Goal: Task Accomplishment & Management: Complete application form

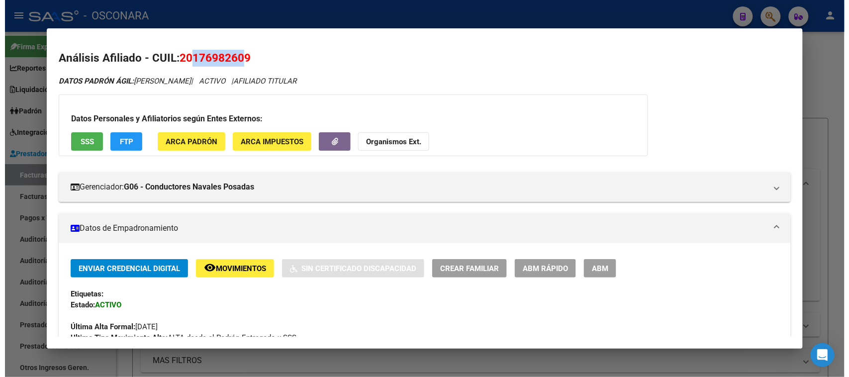
scroll to position [311, 0]
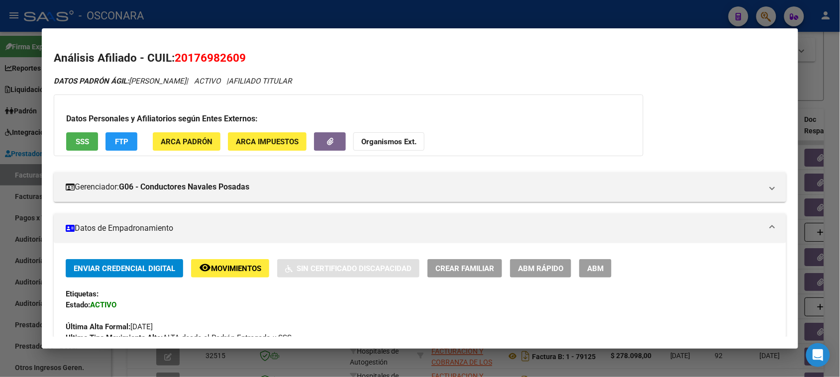
click at [0, 204] on div at bounding box center [420, 188] width 840 height 377
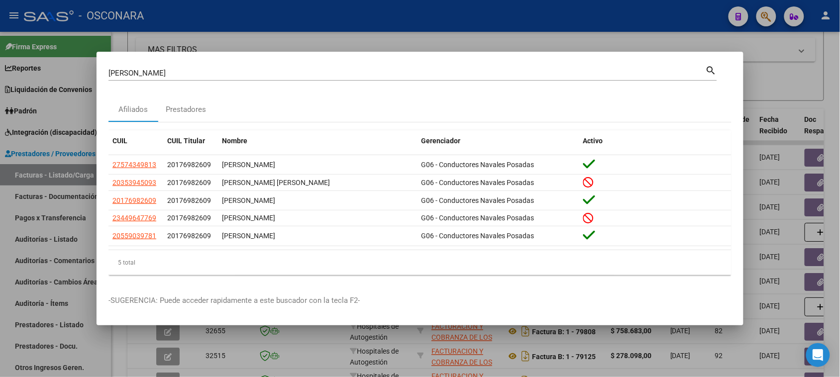
click at [35, 174] on div at bounding box center [420, 188] width 840 height 377
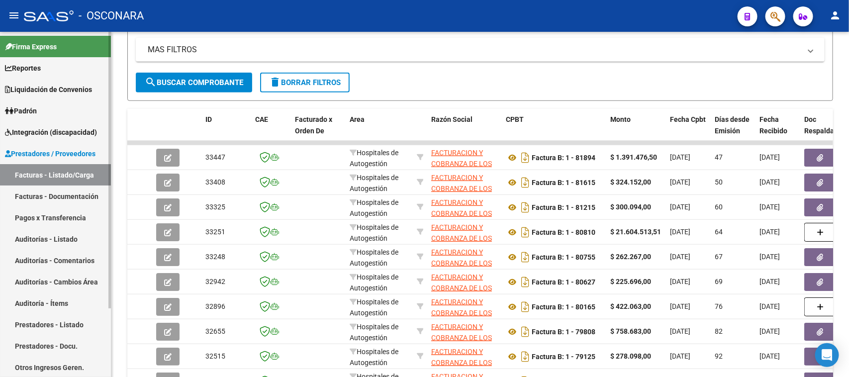
click at [50, 173] on link "Facturas - Listado/Carga" at bounding box center [55, 174] width 111 height 21
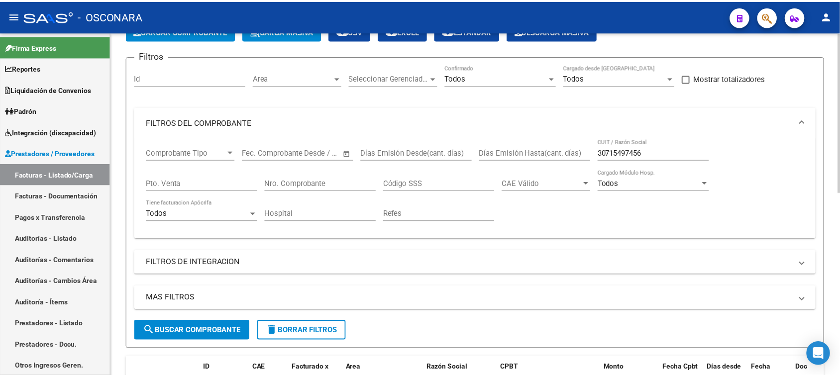
scroll to position [0, 0]
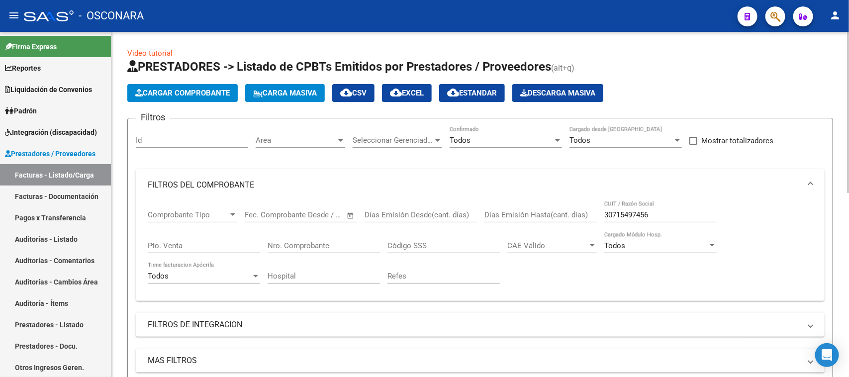
click at [199, 96] on span "Cargar Comprobante" at bounding box center [182, 93] width 95 height 9
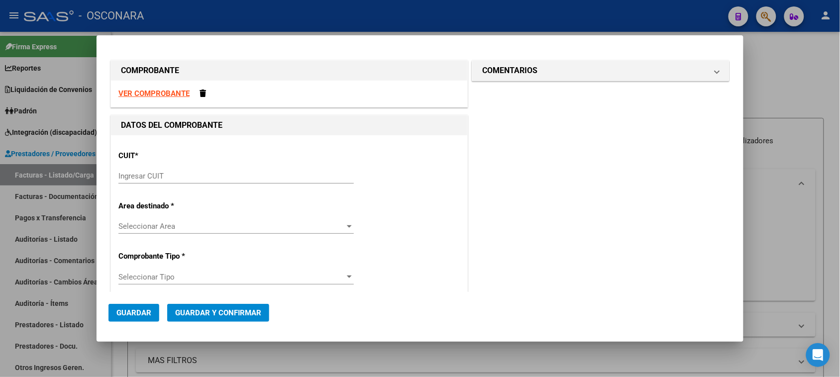
click at [168, 91] on strong "VER COMPROBANTE" at bounding box center [153, 93] width 71 height 9
click at [147, 177] on input "Ingresar CUIT" at bounding box center [235, 176] width 235 height 9
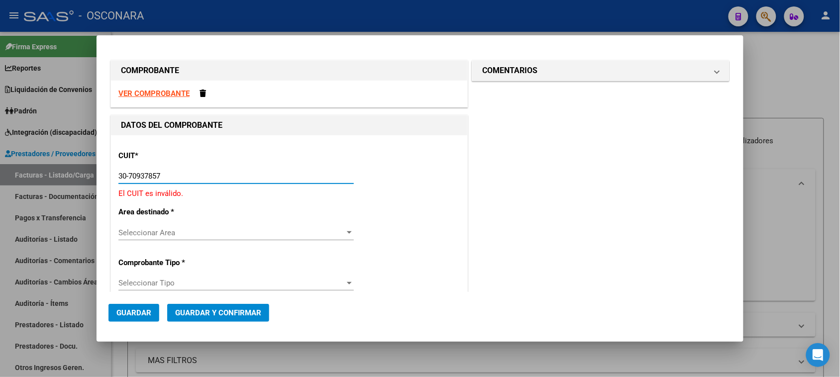
type input "30-70937857-7"
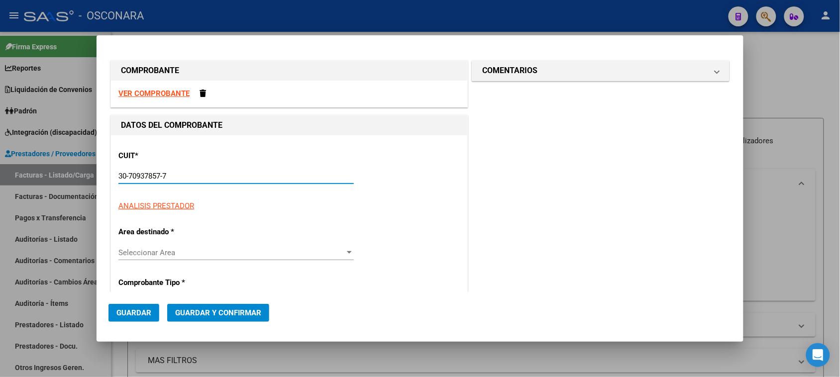
type input "6"
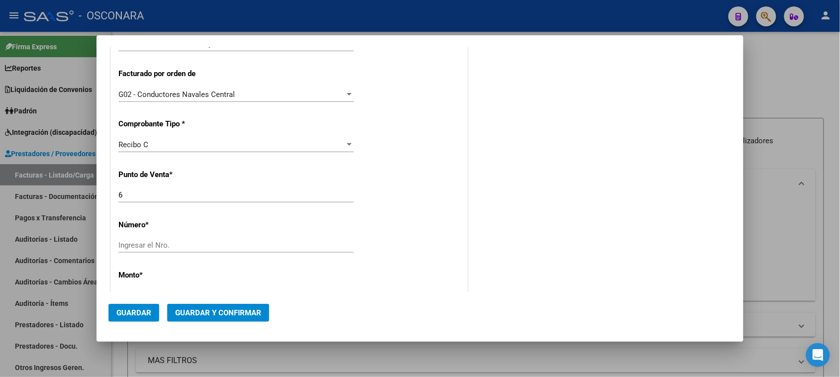
scroll to position [249, 0]
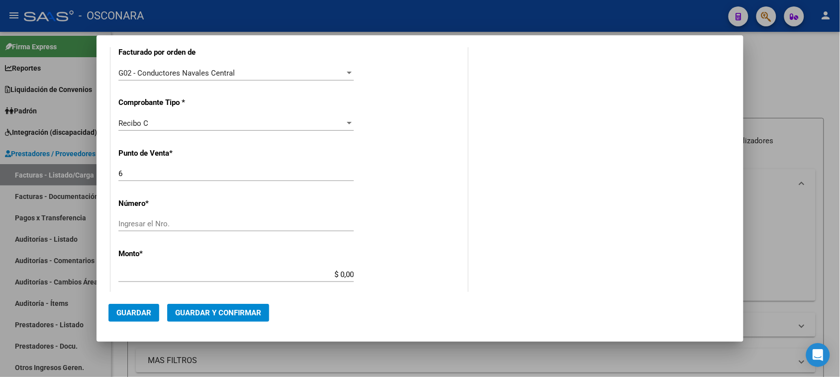
type input "30-70937857-7"
click at [137, 123] on span "Recibo C" at bounding box center [133, 123] width 30 height 9
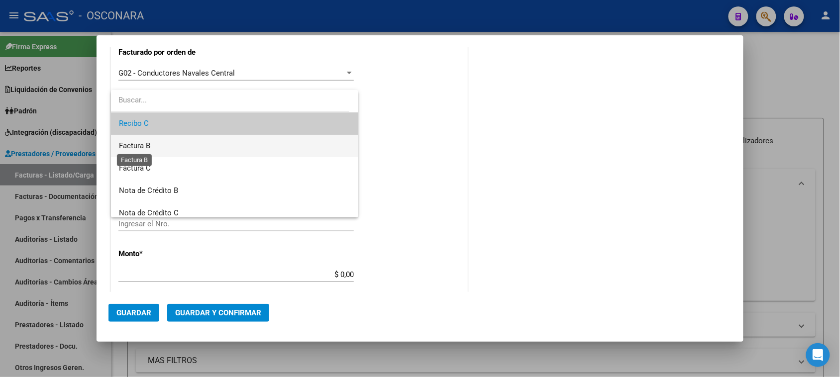
click at [140, 145] on span "Factura B" at bounding box center [134, 145] width 31 height 9
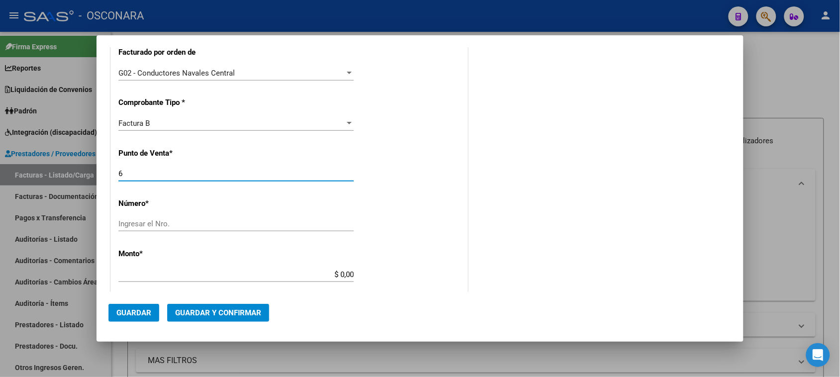
click at [135, 175] on input "6" at bounding box center [235, 173] width 235 height 9
type input "17"
click at [145, 220] on input "Ingresar el Nro." at bounding box center [235, 223] width 235 height 9
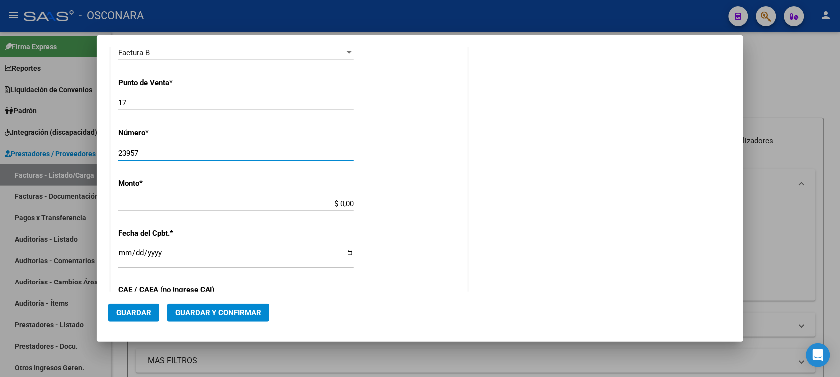
scroll to position [373, 0]
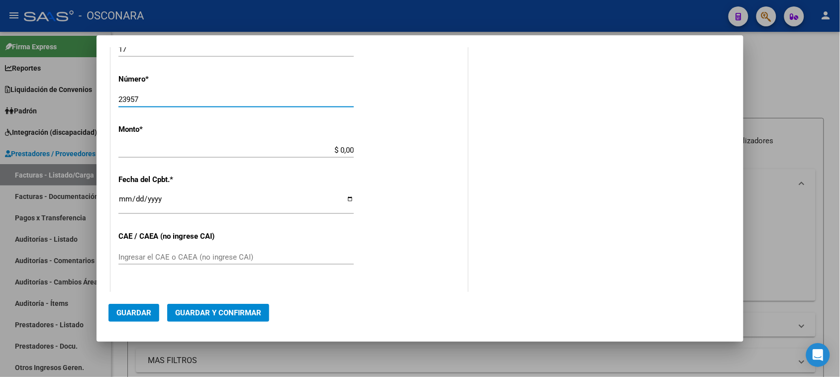
type input "23957"
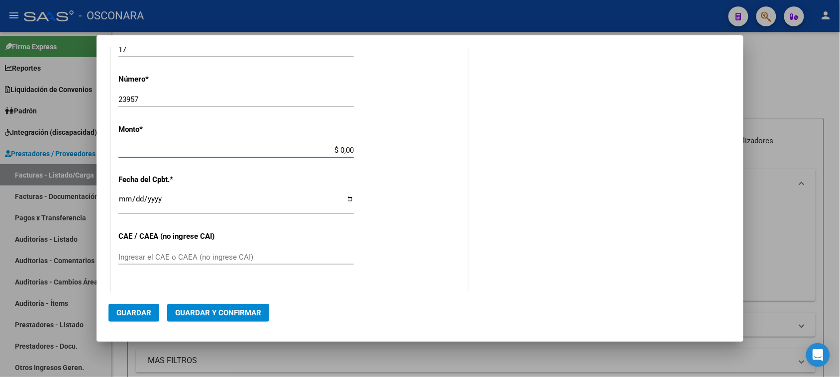
drag, startPoint x: 336, startPoint y: 149, endPoint x: 406, endPoint y: 152, distance: 69.7
click at [400, 150] on div "CUIT * 30-70937857-7 Ingresar CUIT ANALISIS PRESTADOR FARMOMAR SOCIEDAD EN COMA…" at bounding box center [289, 140] width 356 height 756
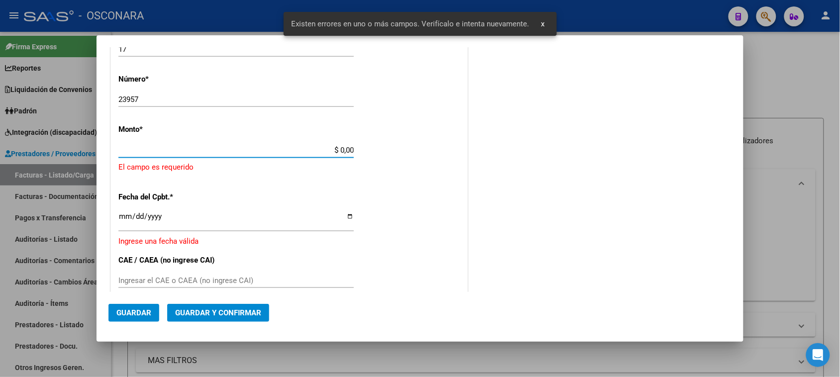
scroll to position [349, 0]
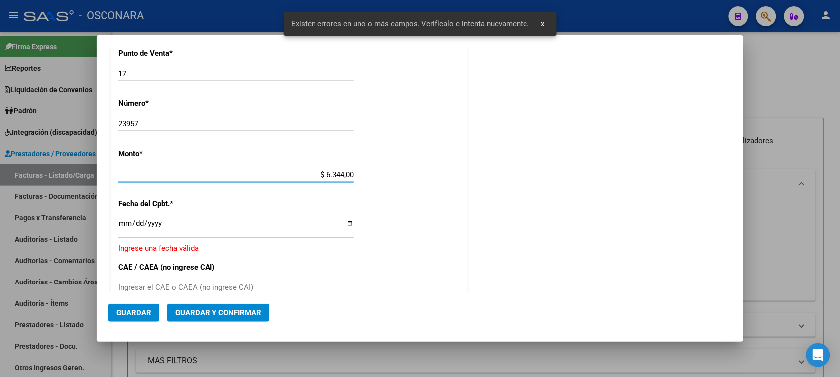
type input "$ 63.440,02"
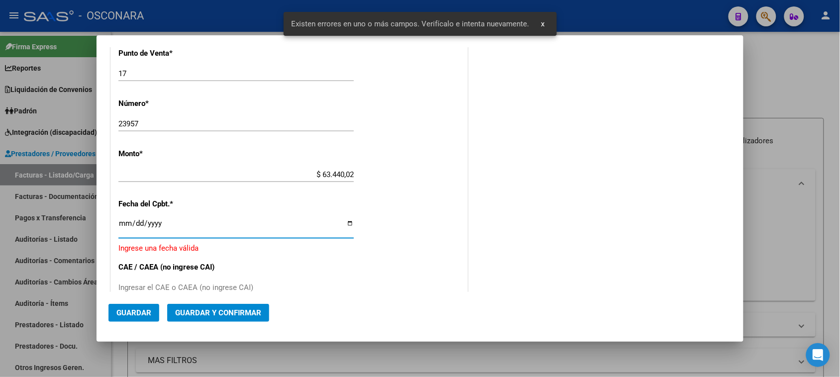
click at [125, 222] on input "Ingresar la fecha" at bounding box center [235, 227] width 235 height 16
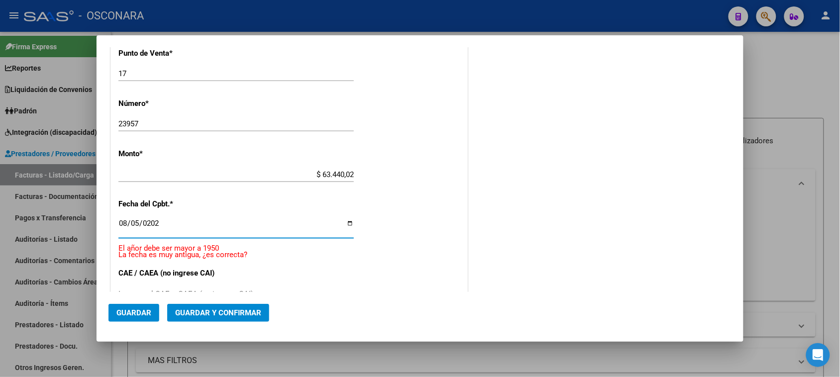
type input "[DATE]"
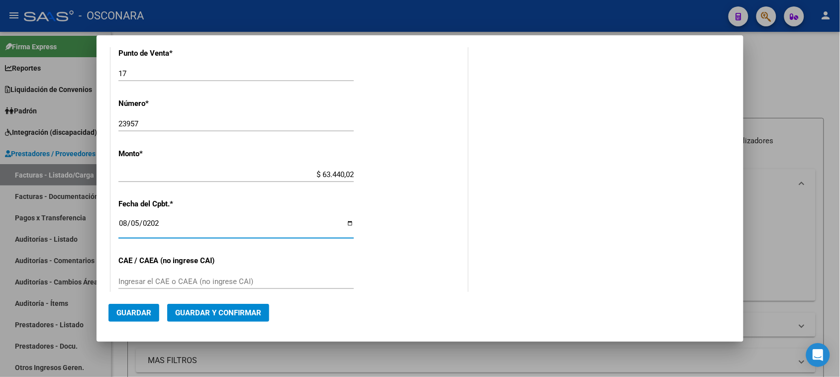
click at [208, 310] on span "Guardar y Confirmar" at bounding box center [218, 312] width 86 height 9
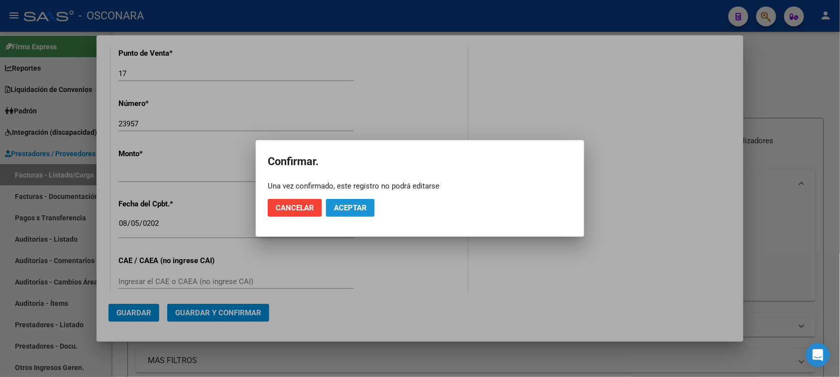
click at [346, 207] on span "Aceptar" at bounding box center [350, 207] width 33 height 9
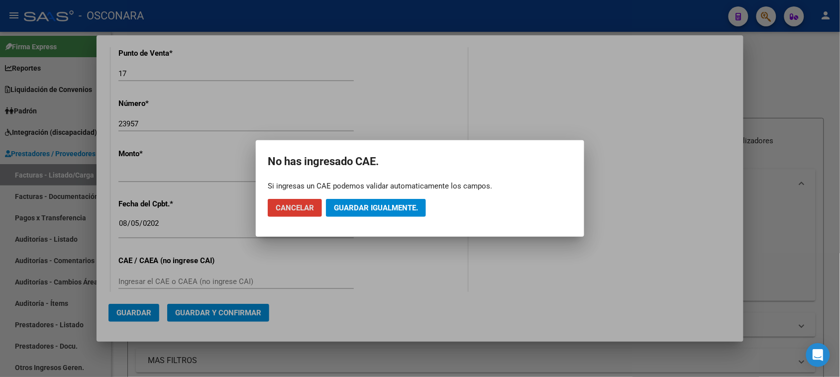
click at [346, 207] on span "Guardar igualmente." at bounding box center [376, 207] width 84 height 9
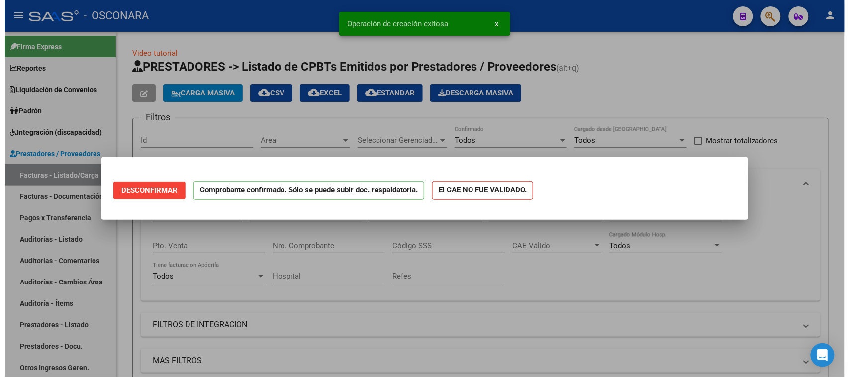
scroll to position [0, 0]
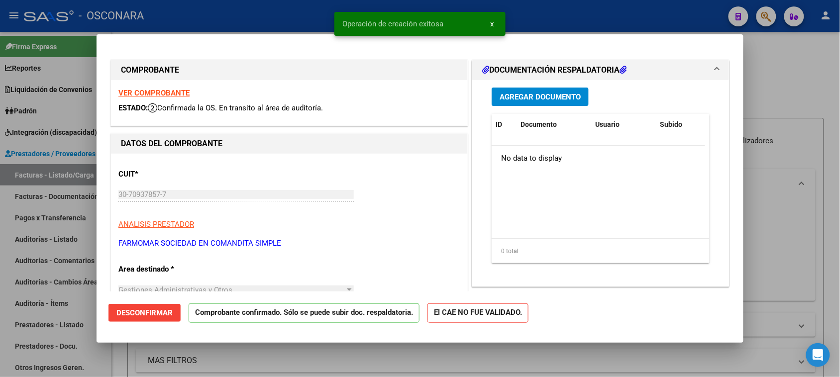
click at [777, 101] on div at bounding box center [420, 188] width 840 height 377
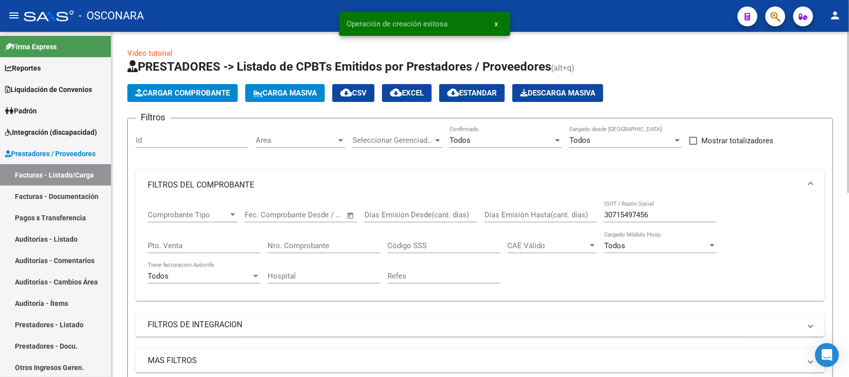
click at [41, 237] on link "Auditorías - Listado" at bounding box center [55, 238] width 111 height 21
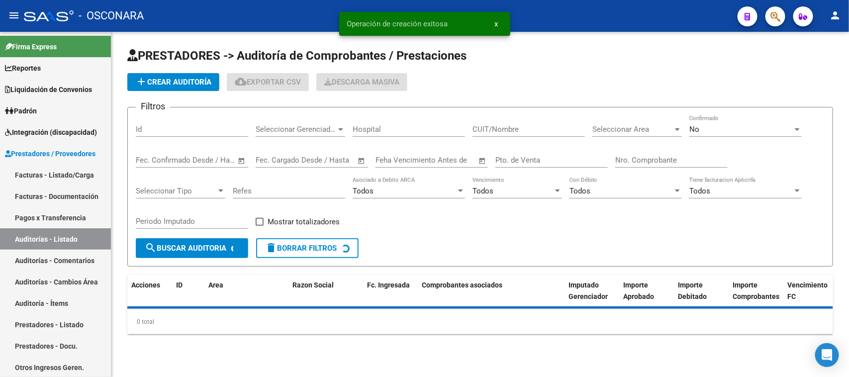
click at [165, 81] on span "add Crear Auditoría" at bounding box center [173, 82] width 76 height 9
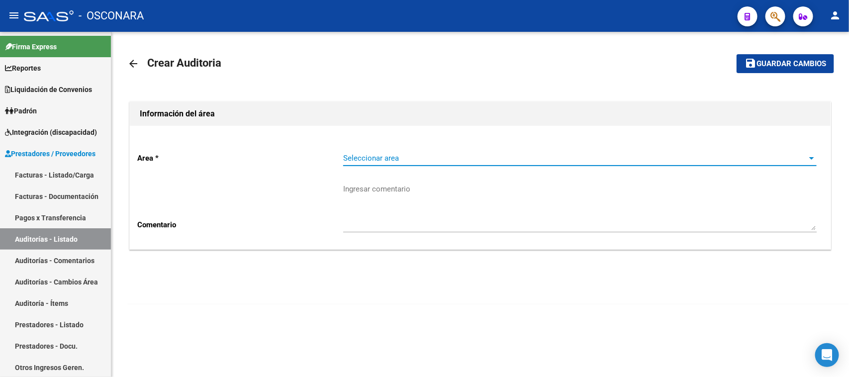
click at [364, 158] on span "Seleccionar area" at bounding box center [575, 158] width 465 height 9
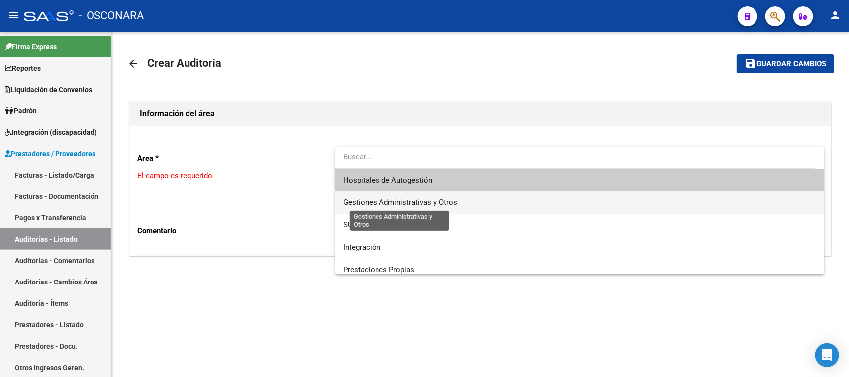
click at [379, 201] on span "Gestiones Administrativas y Otros" at bounding box center [400, 202] width 114 height 9
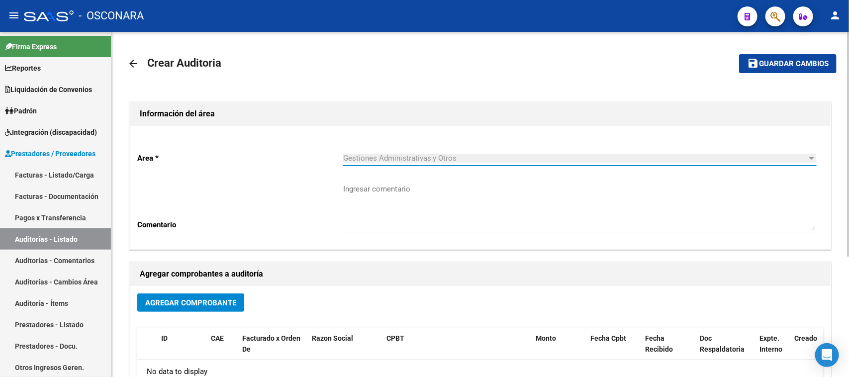
click at [200, 299] on span "Agregar Comprobante" at bounding box center [190, 303] width 91 height 9
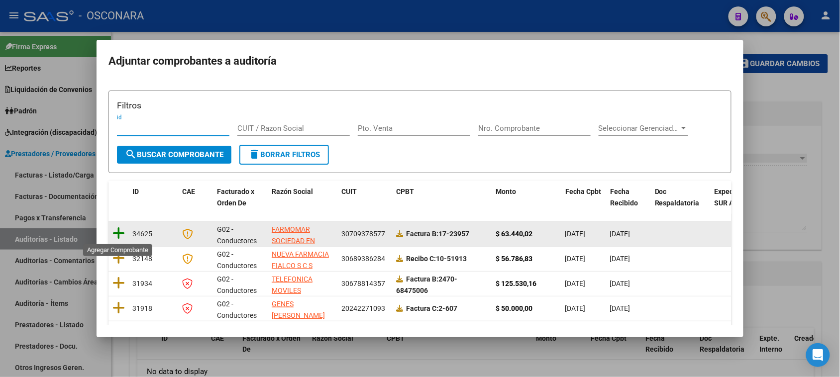
click at [124, 232] on icon at bounding box center [118, 233] width 12 height 14
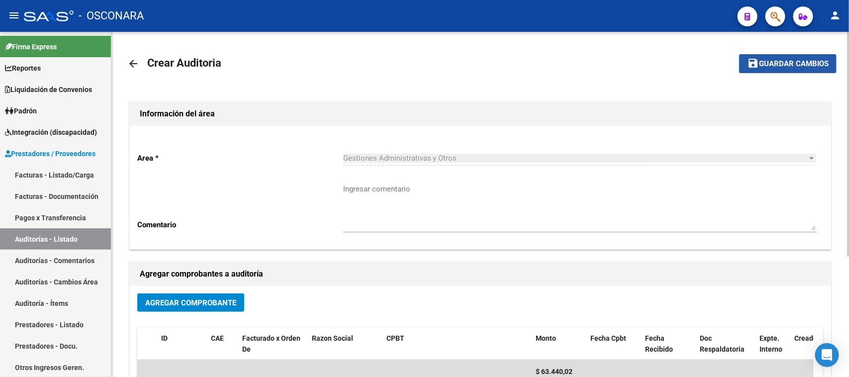
click at [771, 62] on span "Guardar cambios" at bounding box center [794, 64] width 70 height 9
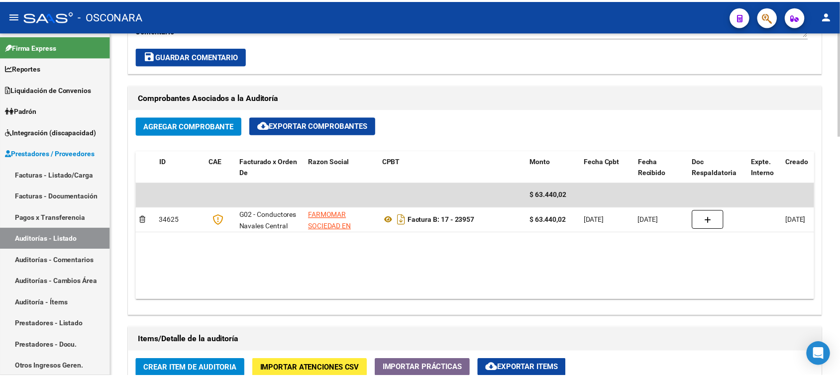
scroll to position [498, 0]
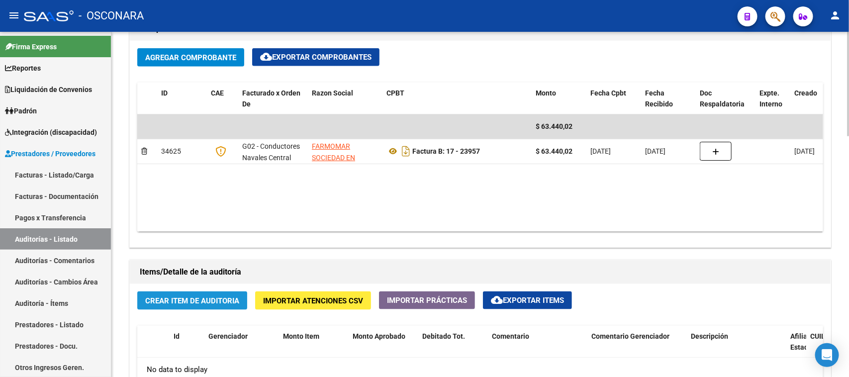
click at [188, 297] on span "Crear Item de Auditoria" at bounding box center [192, 301] width 94 height 9
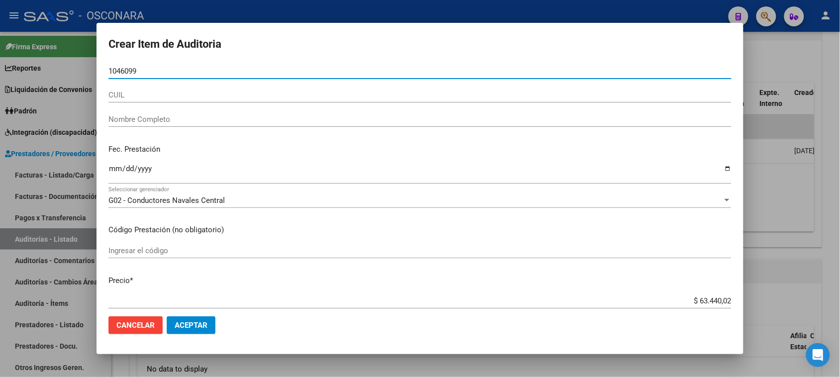
type input "10460993"
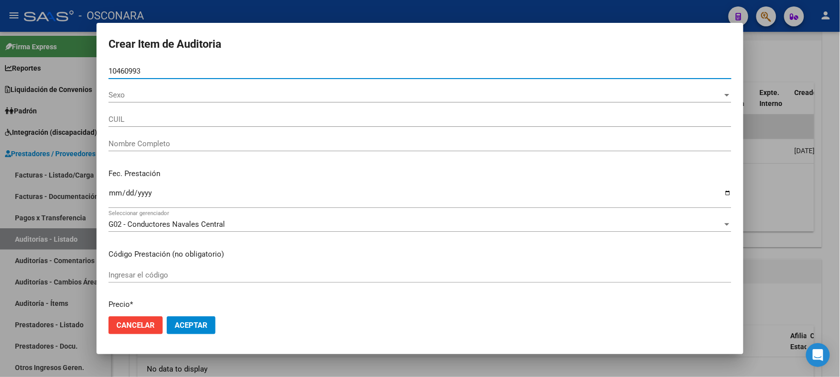
type input "20104609938"
type input "[PERSON_NAME]"
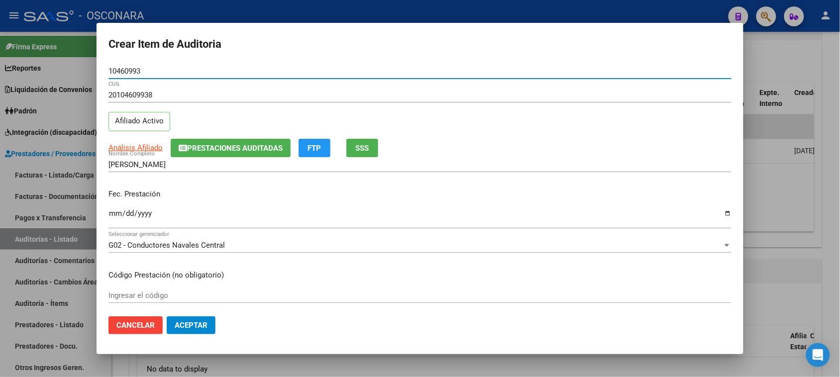
type input "10460993"
click at [118, 209] on input "Ingresar la fecha" at bounding box center [419, 217] width 623 height 16
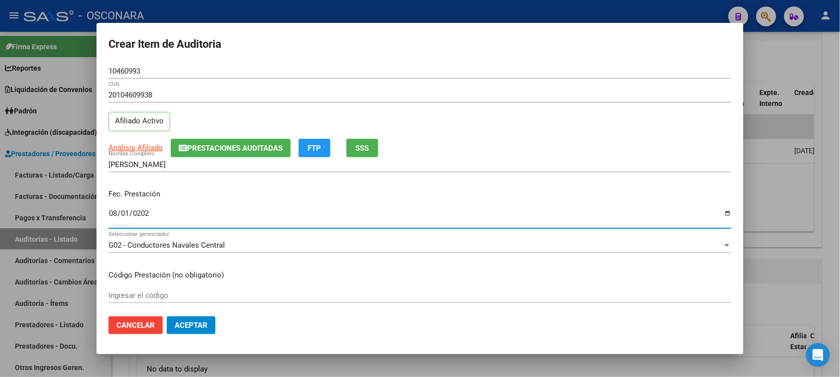
type input "[DATE]"
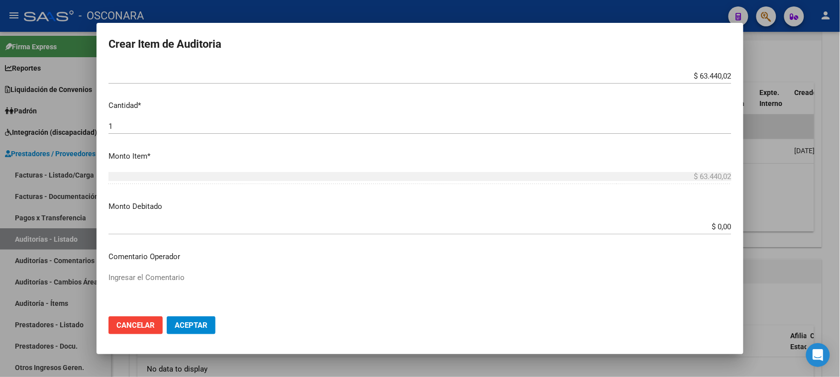
scroll to position [249, 0]
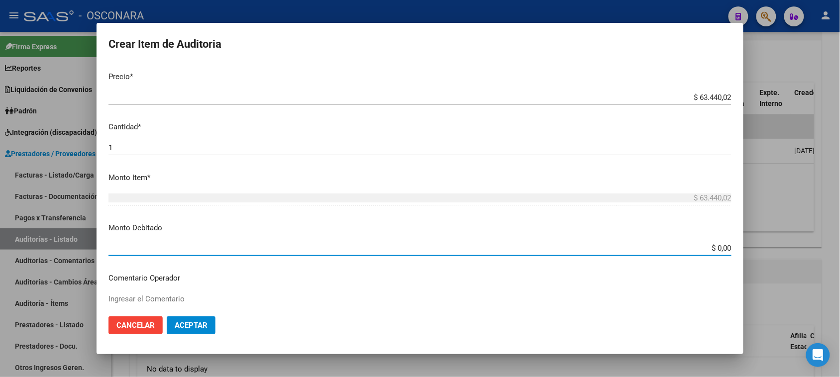
drag, startPoint x: 709, startPoint y: 245, endPoint x: 741, endPoint y: 245, distance: 32.3
click at [741, 245] on mat-dialog-content "10460993 Nro Documento 20104609938 CUIL Afiliado Activo Análisis Afiliado Prest…" at bounding box center [420, 186] width 647 height 245
type input "$ 38.064,02"
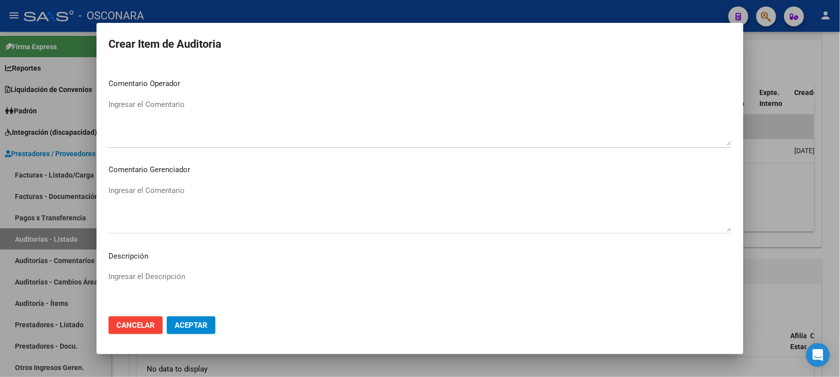
scroll to position [564, 0]
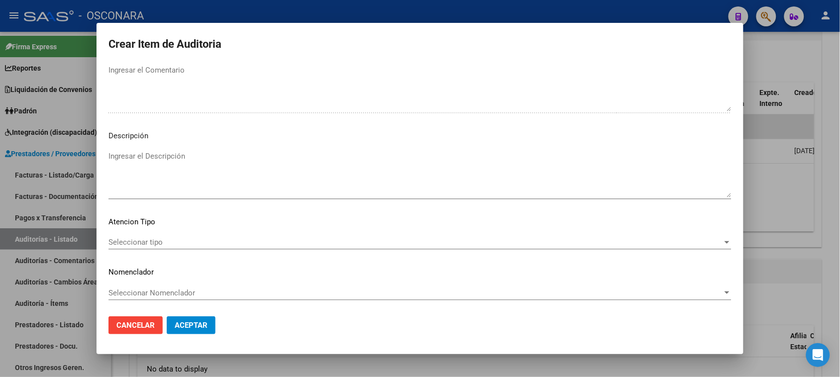
click at [180, 168] on textarea "Ingresar el Descripción" at bounding box center [419, 174] width 623 height 47
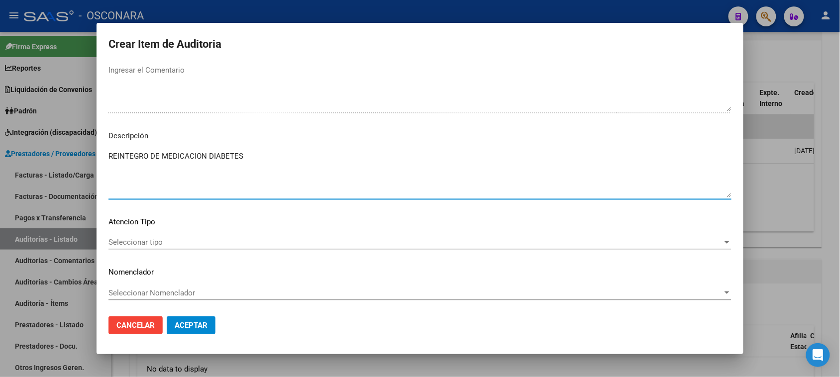
type textarea "REINTEGRO DE MEDICACION DIABETES"
click at [166, 236] on div "Seleccionar tipo Seleccionar tipo" at bounding box center [419, 242] width 623 height 15
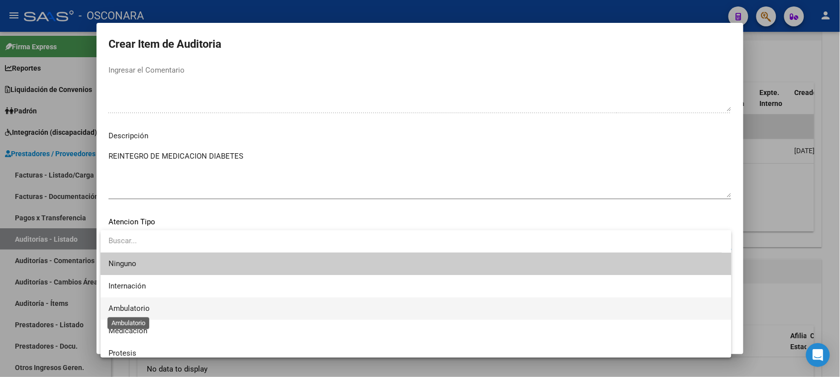
click at [125, 307] on span "Ambulatorio" at bounding box center [128, 308] width 41 height 9
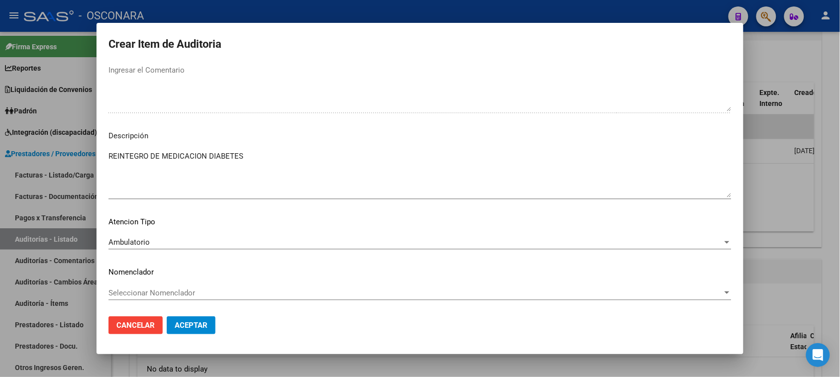
drag, startPoint x: 122, startPoint y: 225, endPoint x: 124, endPoint y: 237, distance: 12.6
click at [123, 226] on p "Atencion Tipo" at bounding box center [419, 221] width 623 height 11
click at [127, 240] on span "Ambulatorio" at bounding box center [128, 242] width 41 height 9
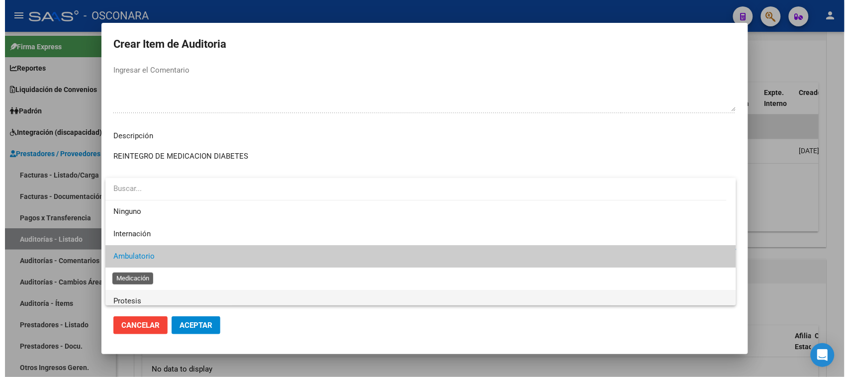
scroll to position [15, 0]
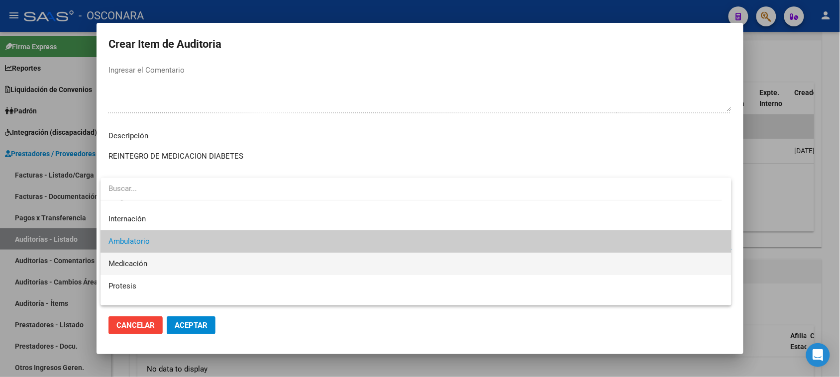
click at [128, 265] on span "Medicación" at bounding box center [127, 263] width 39 height 9
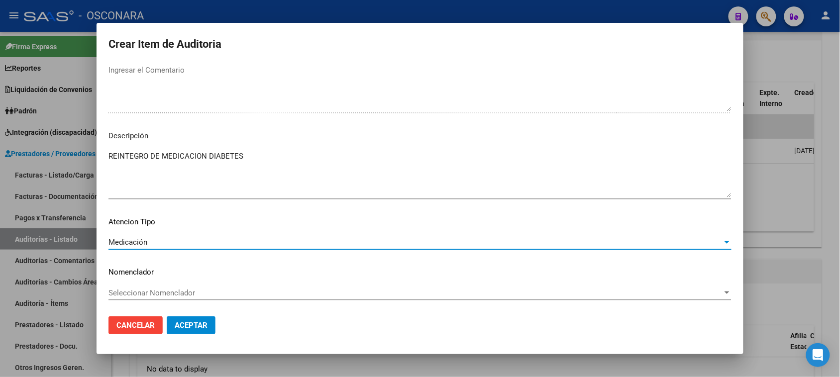
click at [197, 326] on span "Aceptar" at bounding box center [191, 325] width 33 height 9
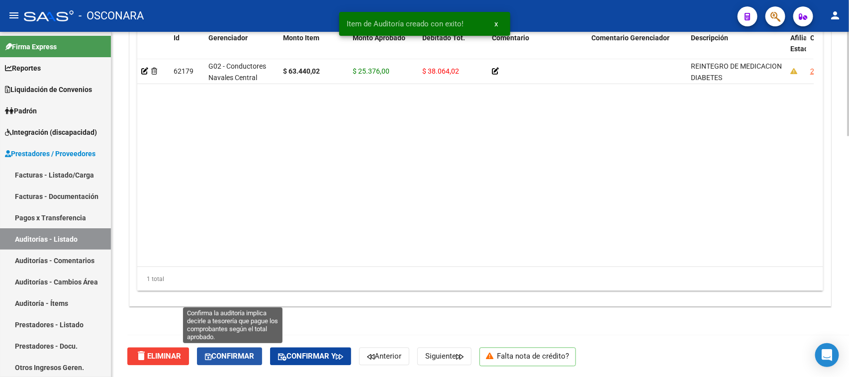
click at [232, 356] on span "Confirmar" at bounding box center [229, 356] width 49 height 9
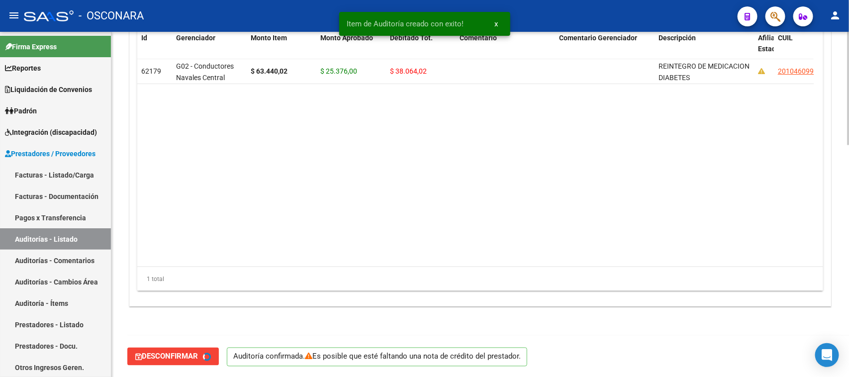
type input "202508"
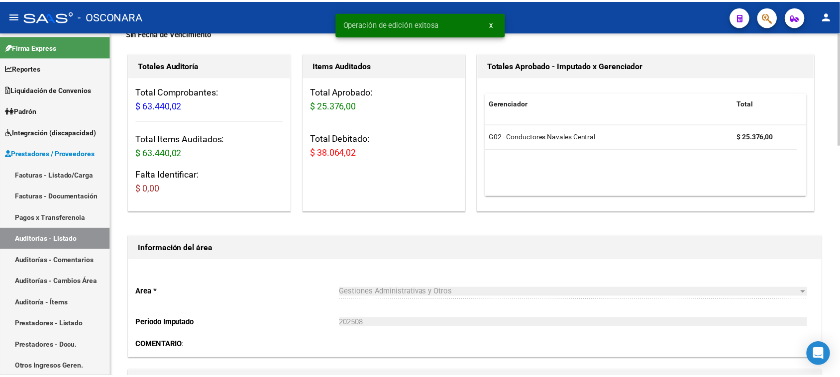
scroll to position [0, 0]
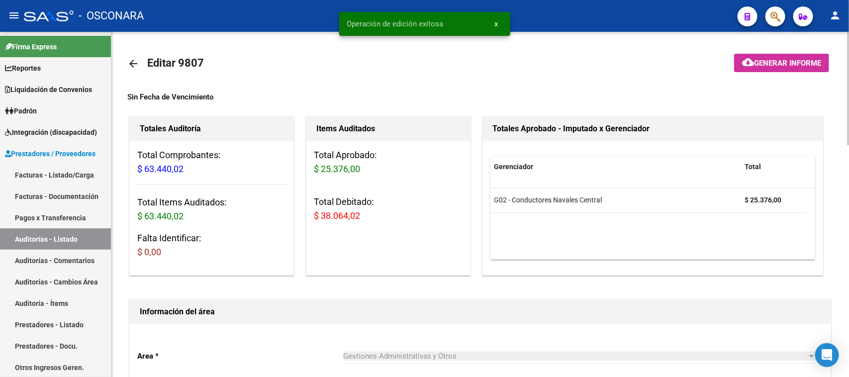
click at [764, 63] on span "Generar informe" at bounding box center [787, 63] width 67 height 9
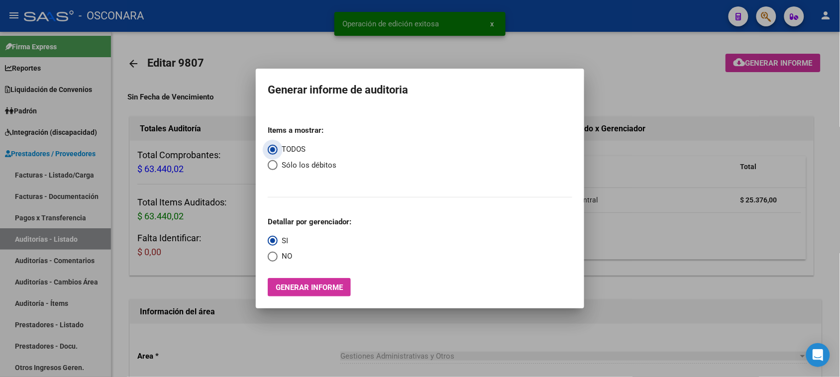
click at [323, 292] on button "Generar informe" at bounding box center [309, 287] width 83 height 18
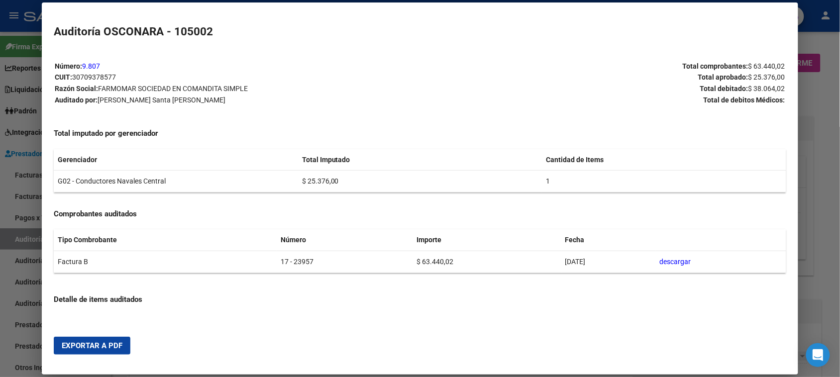
click at [101, 341] on span "Exportar a PDF" at bounding box center [92, 345] width 61 height 9
drag, startPoint x: 0, startPoint y: 266, endPoint x: 22, endPoint y: 230, distance: 42.7
click at [0, 265] on div at bounding box center [420, 188] width 840 height 377
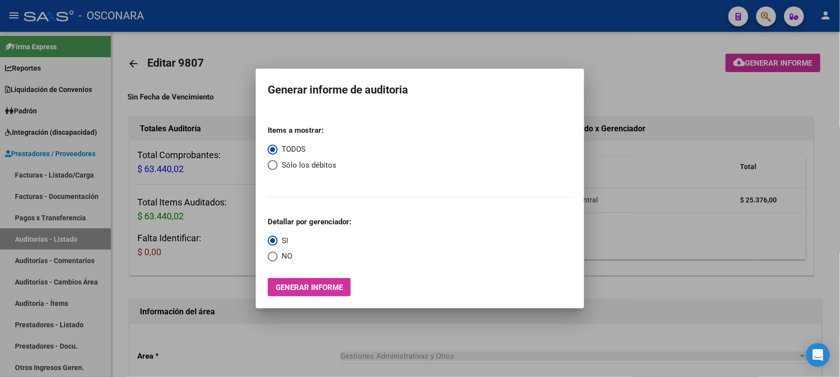
click at [64, 175] on div at bounding box center [420, 188] width 840 height 377
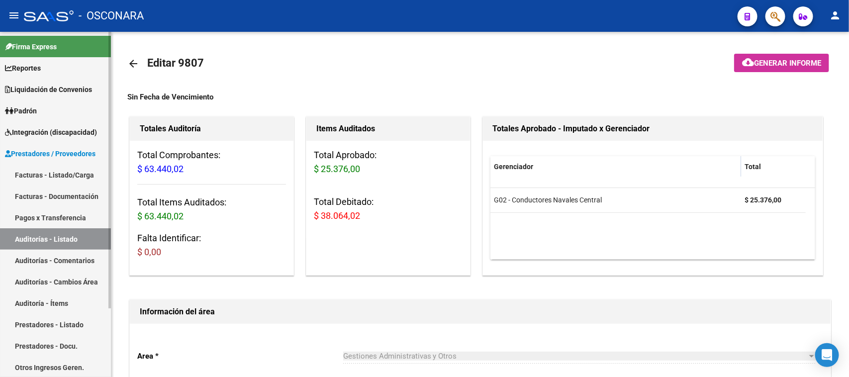
click at [65, 175] on link "Facturas - Listado/Carga" at bounding box center [55, 174] width 111 height 21
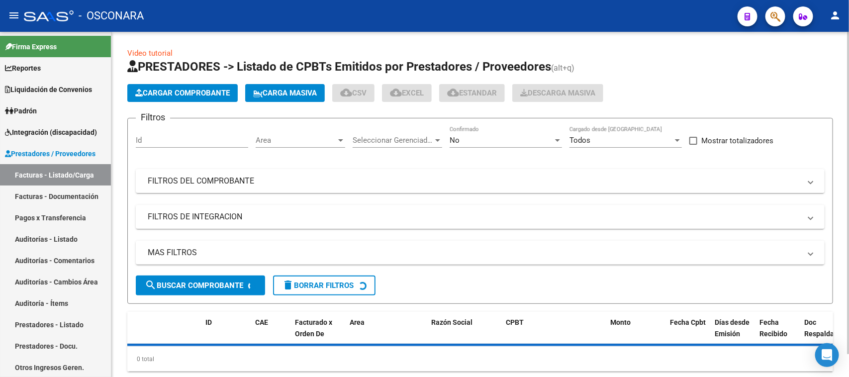
click at [190, 95] on span "Cargar Comprobante" at bounding box center [182, 93] width 95 height 9
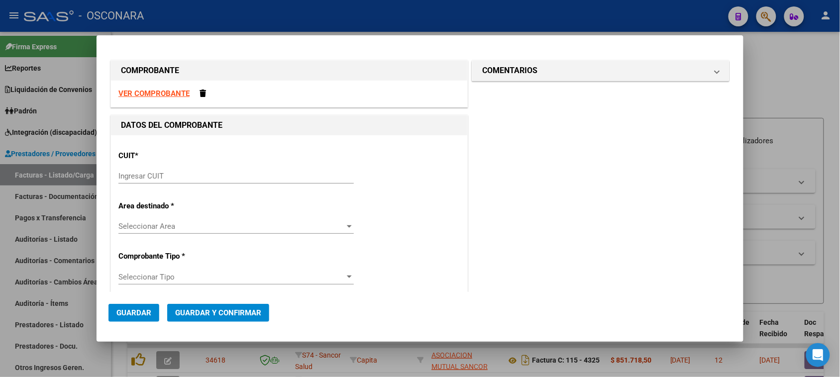
click at [168, 178] on input "Ingresar CUIT" at bounding box center [235, 176] width 235 height 9
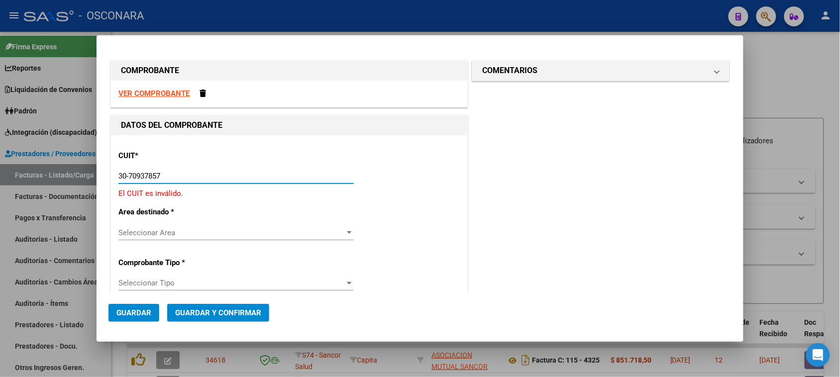
type input "30-70937857-7"
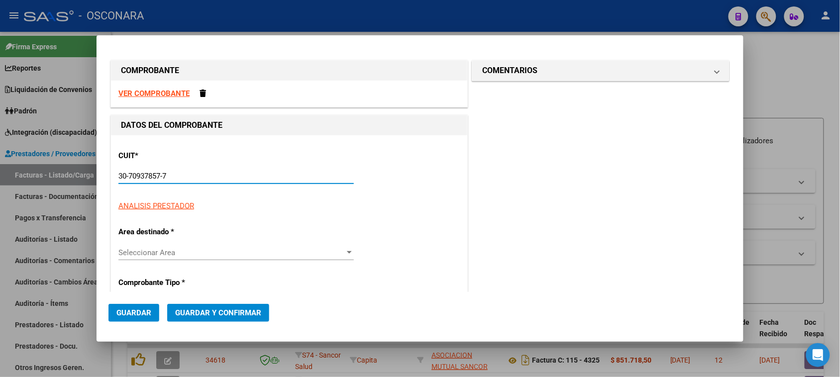
type input "17"
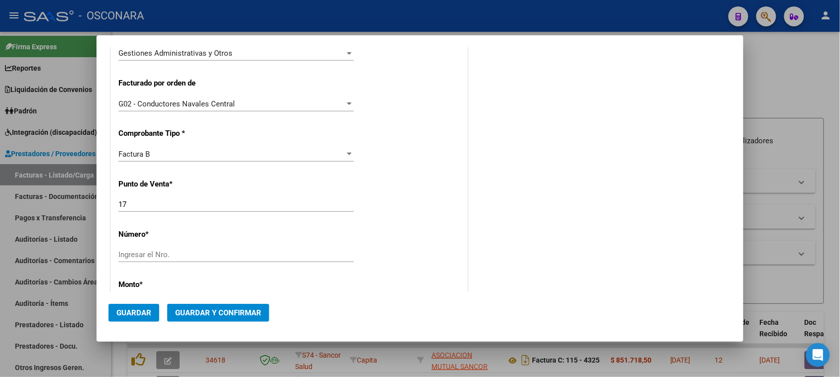
scroll to position [249, 0]
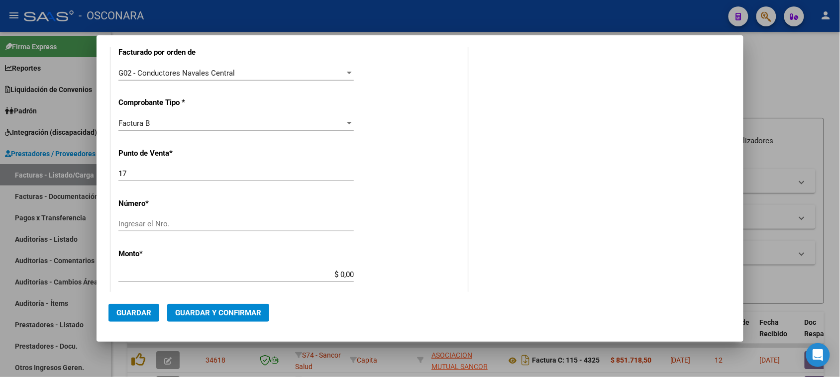
type input "30-70937857-7"
click at [137, 226] on input "Ingresar el Nro." at bounding box center [235, 223] width 235 height 9
type input "23958"
drag, startPoint x: 336, startPoint y: 273, endPoint x: 393, endPoint y: 273, distance: 57.2
click at [399, 272] on div "CUIT * 30-70937857-7 Ingresar CUIT ANALISIS PRESTADOR FARMOMAR SOCIEDAD EN COMA…" at bounding box center [289, 265] width 356 height 756
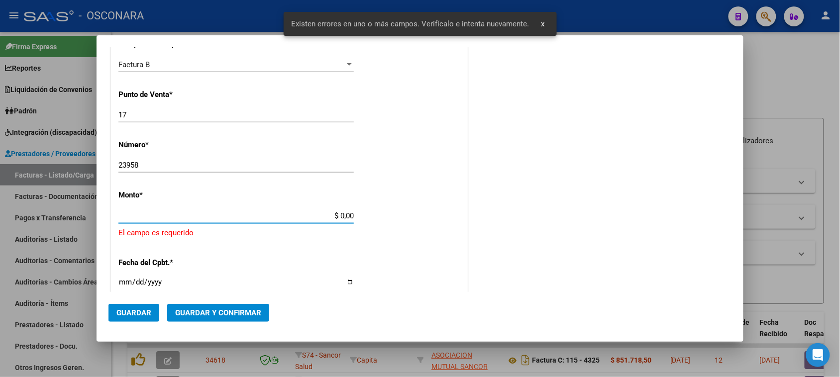
scroll to position [349, 0]
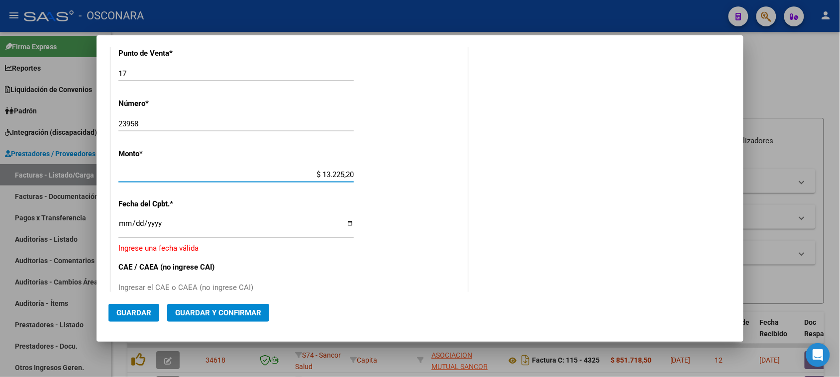
type input "$ 132.252,00"
click at [124, 221] on input "Ingresar la fecha" at bounding box center [235, 227] width 235 height 16
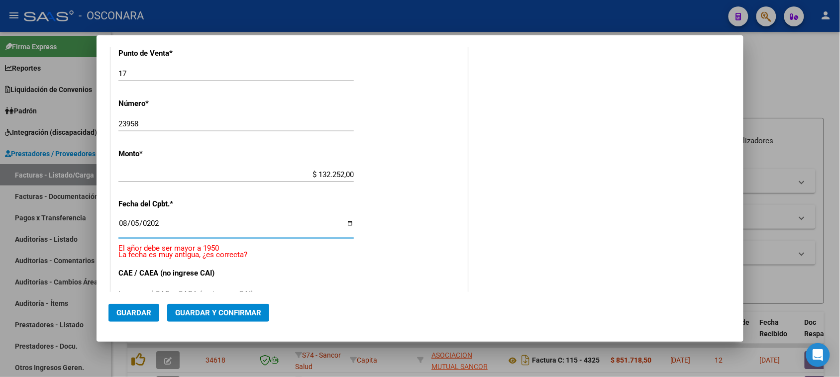
type input "[DATE]"
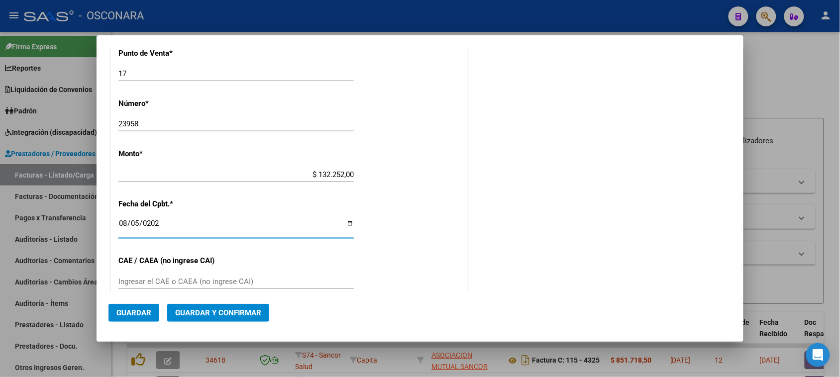
click at [215, 317] on button "Guardar y Confirmar" at bounding box center [218, 313] width 102 height 18
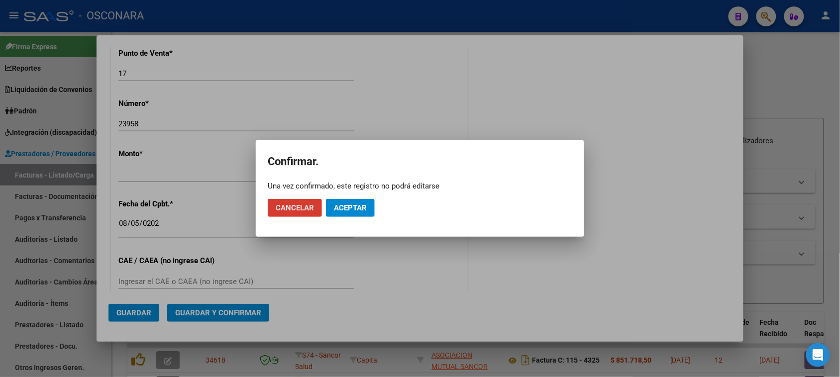
click at [368, 213] on button "Aceptar" at bounding box center [350, 208] width 49 height 18
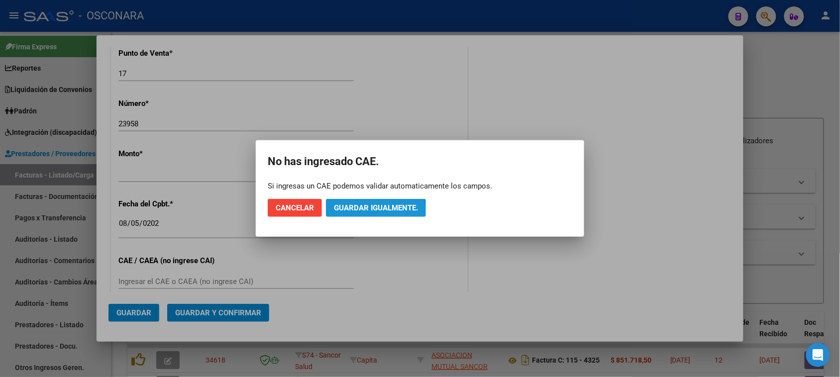
click at [366, 211] on span "Guardar igualmente." at bounding box center [376, 207] width 84 height 9
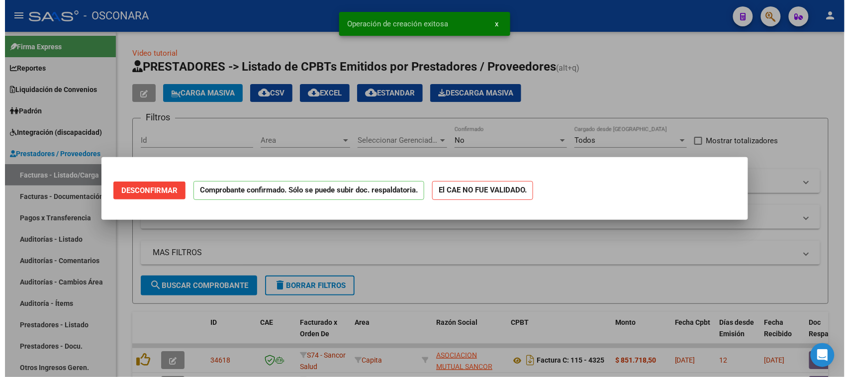
scroll to position [0, 0]
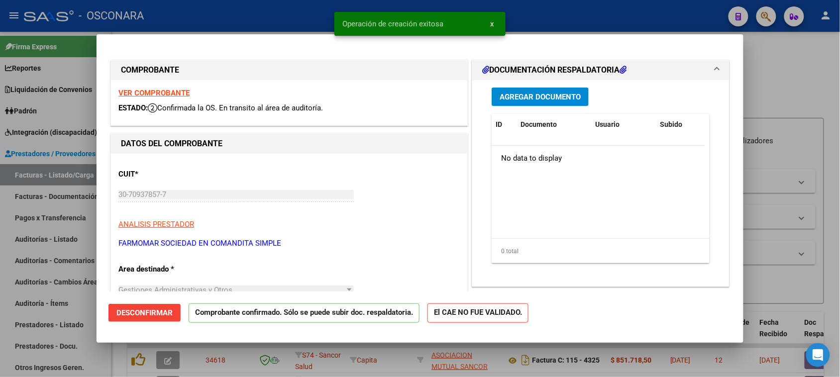
click at [0, 240] on div at bounding box center [420, 188] width 840 height 377
type input "$ 0,00"
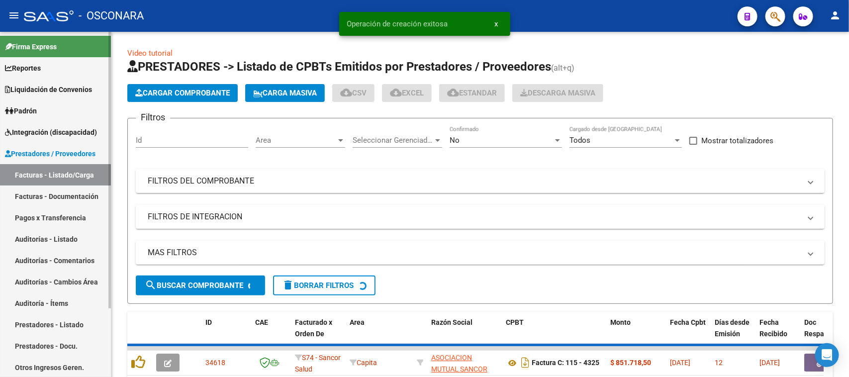
click at [37, 234] on link "Auditorías - Listado" at bounding box center [55, 238] width 111 height 21
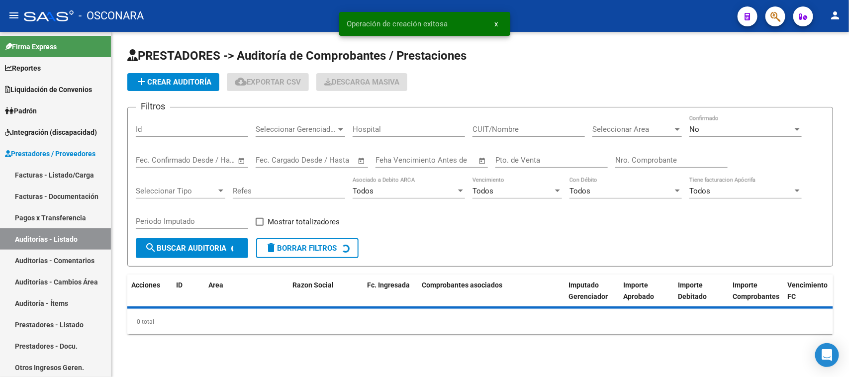
click at [165, 81] on span "add Crear Auditoría" at bounding box center [173, 82] width 76 height 9
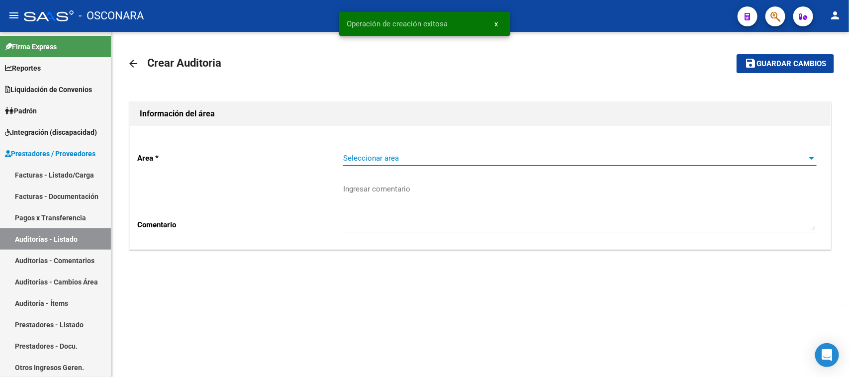
click at [409, 160] on span "Seleccionar area" at bounding box center [575, 158] width 465 height 9
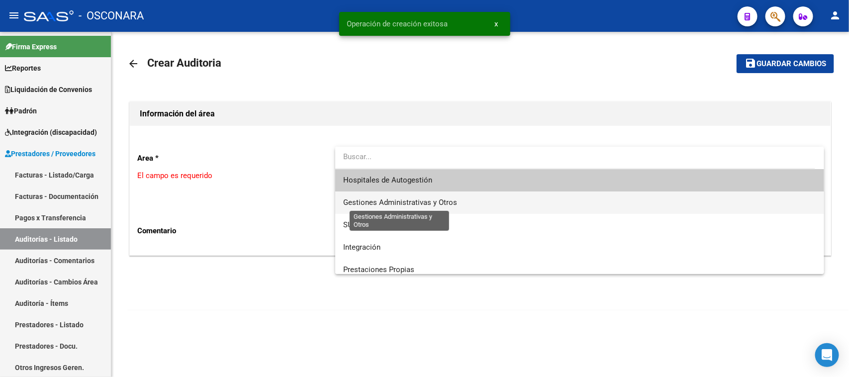
click at [391, 200] on span "Gestiones Administrativas y Otros" at bounding box center [400, 202] width 114 height 9
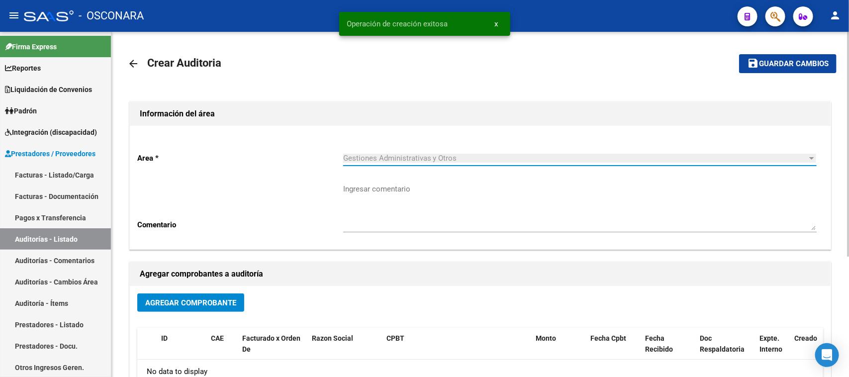
click at [166, 296] on button "Agregar Comprobante" at bounding box center [190, 303] width 107 height 18
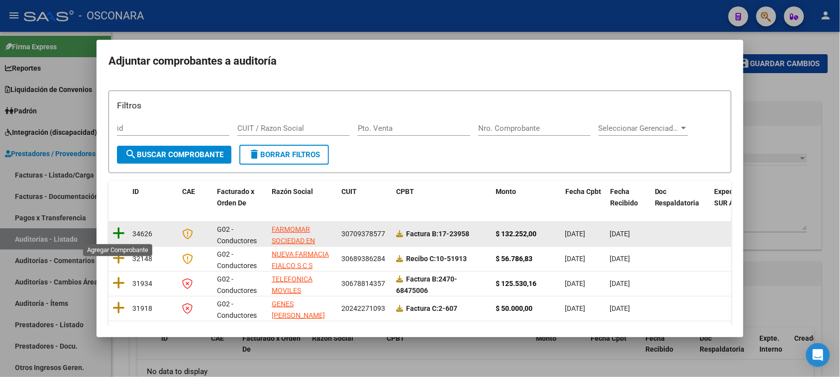
click at [119, 235] on icon at bounding box center [118, 233] width 12 height 14
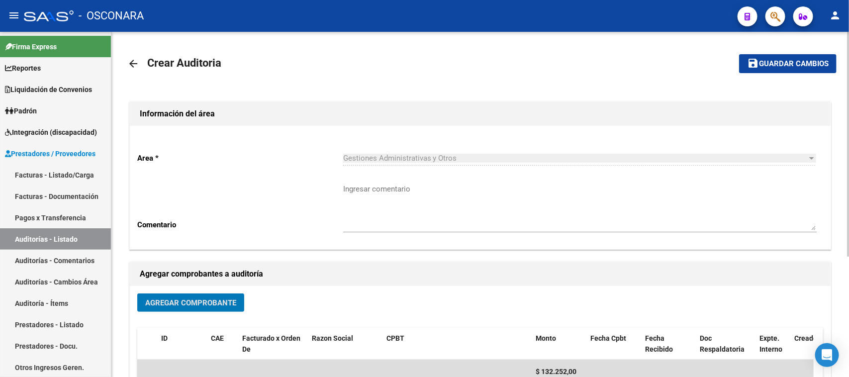
click at [789, 61] on span "Guardar cambios" at bounding box center [794, 64] width 70 height 9
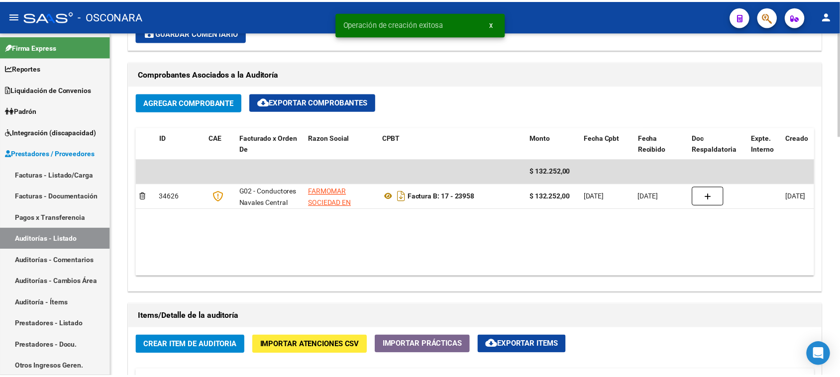
scroll to position [622, 0]
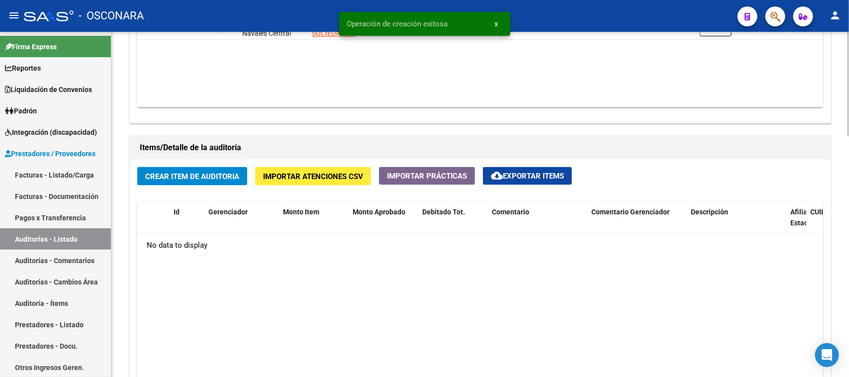
click at [205, 178] on span "Crear Item de Auditoria" at bounding box center [192, 176] width 94 height 9
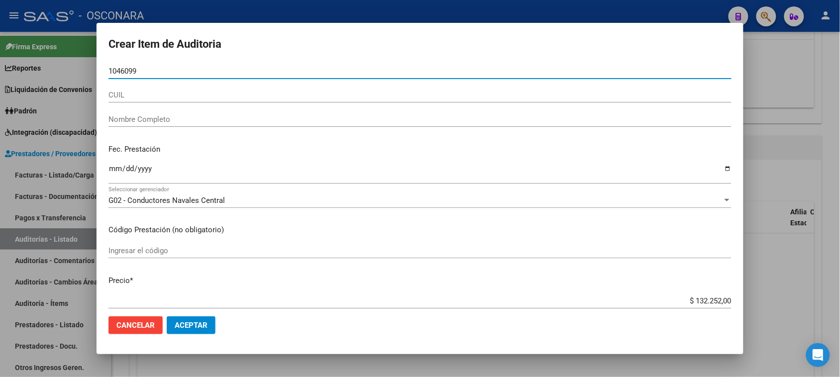
type input "10460993"
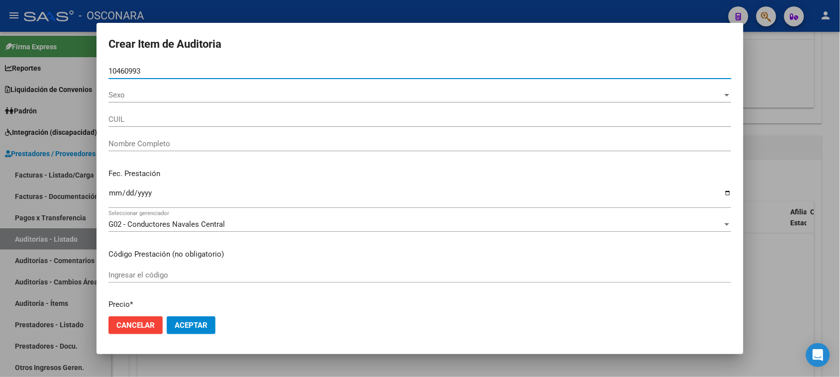
type input "20104609938"
type input "[PERSON_NAME]"
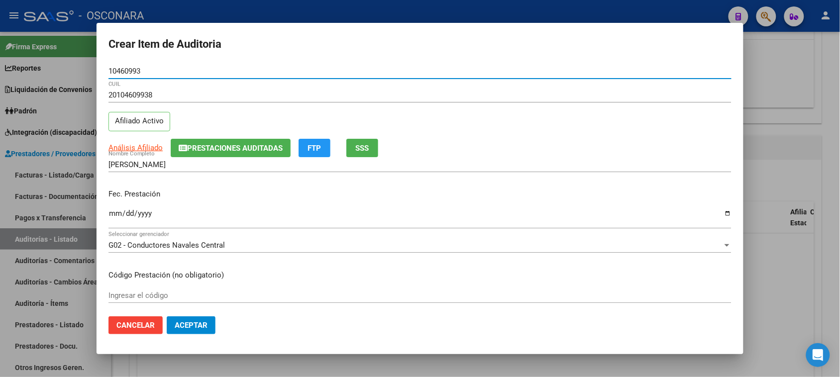
type input "10460993"
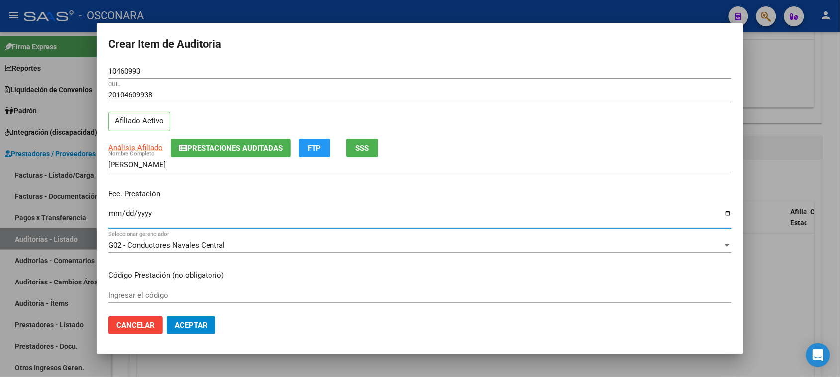
click at [112, 216] on input "Ingresar la fecha" at bounding box center [419, 217] width 623 height 16
type input "[DATE]"
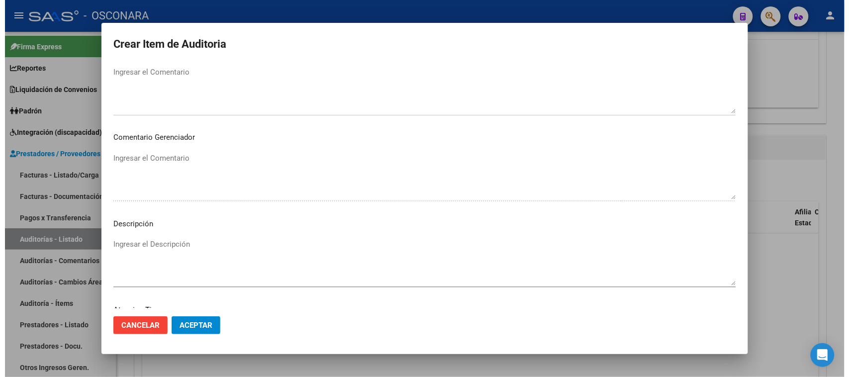
scroll to position [564, 0]
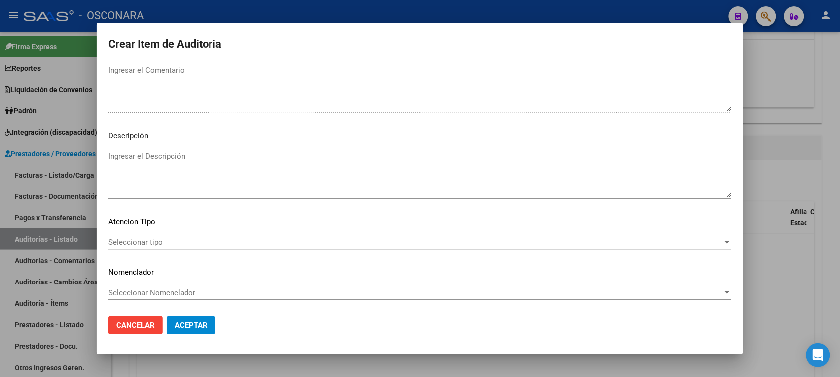
click at [131, 167] on textarea "Ingresar el Descripción" at bounding box center [419, 174] width 623 height 47
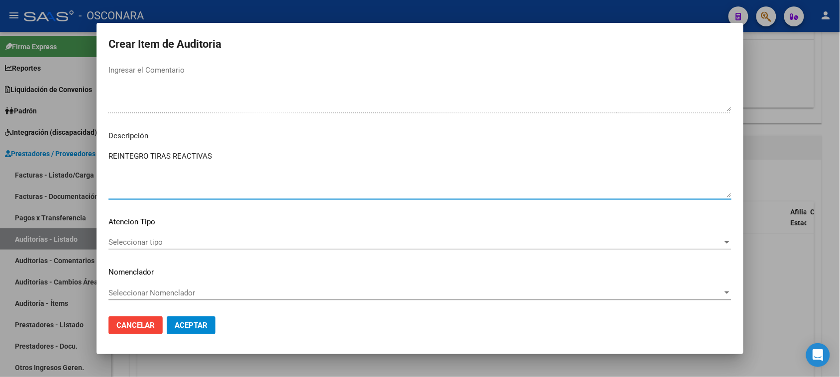
type textarea "REINTEGRO TIRAS REACTIVAS"
click at [150, 244] on span "Seleccionar tipo" at bounding box center [415, 242] width 614 height 9
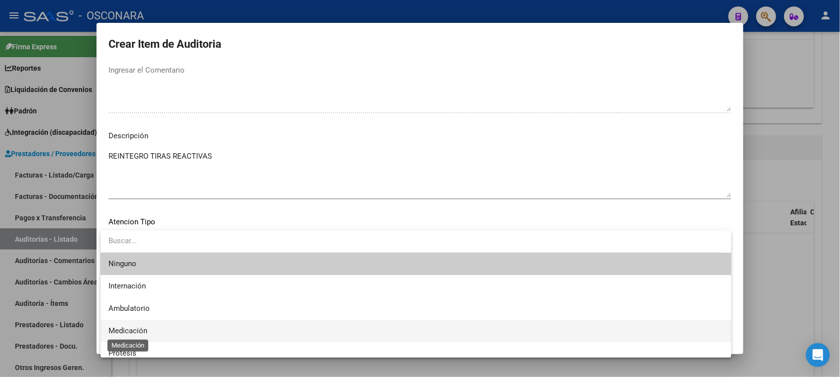
click at [129, 327] on span "Medicación" at bounding box center [127, 330] width 39 height 9
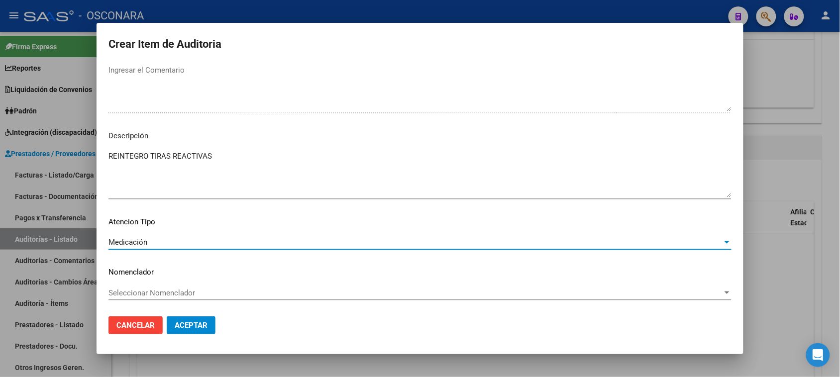
click at [195, 324] on span "Aceptar" at bounding box center [191, 325] width 33 height 9
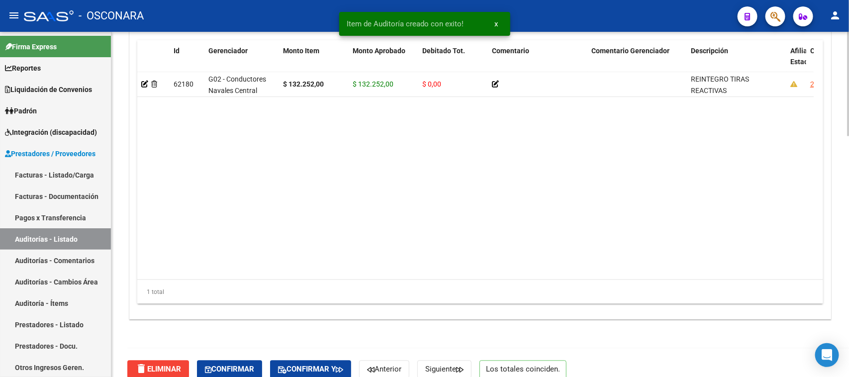
scroll to position [797, 0]
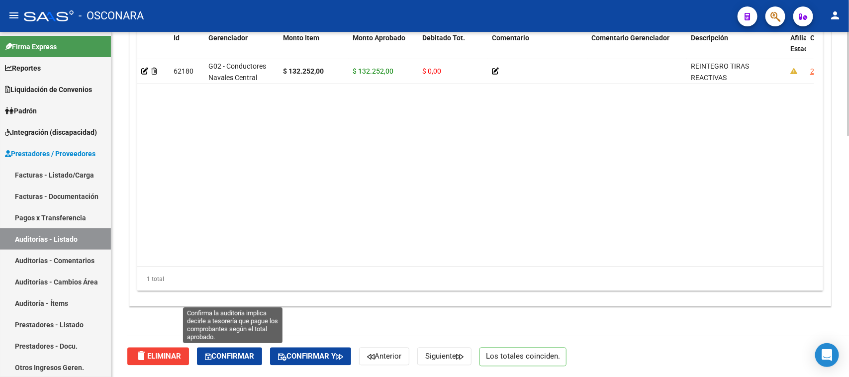
click at [228, 357] on span "Confirmar" at bounding box center [229, 356] width 49 height 9
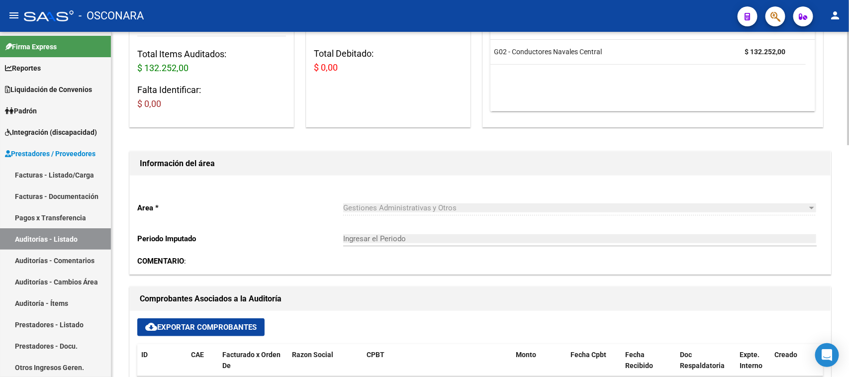
type input "202508"
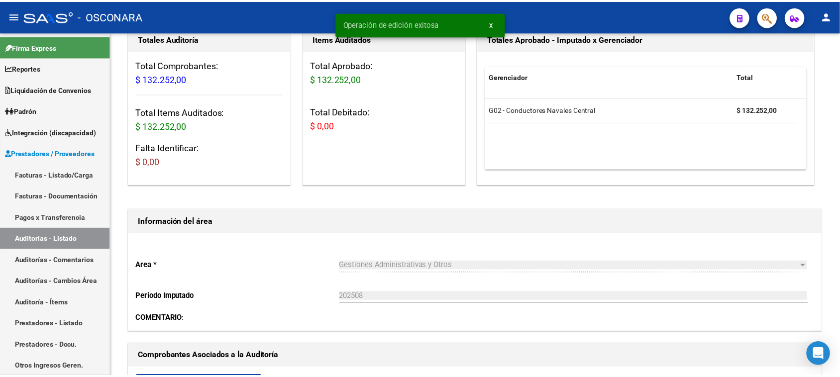
scroll to position [0, 0]
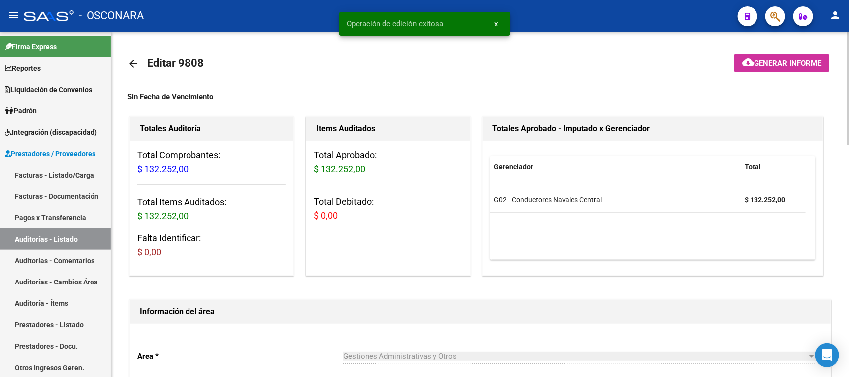
click at [766, 61] on span "Generar informe" at bounding box center [787, 63] width 67 height 9
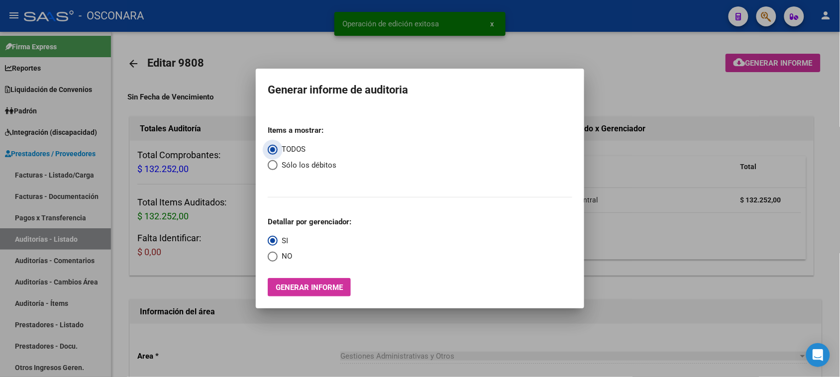
click at [297, 284] on span "Generar informe" at bounding box center [309, 287] width 67 height 9
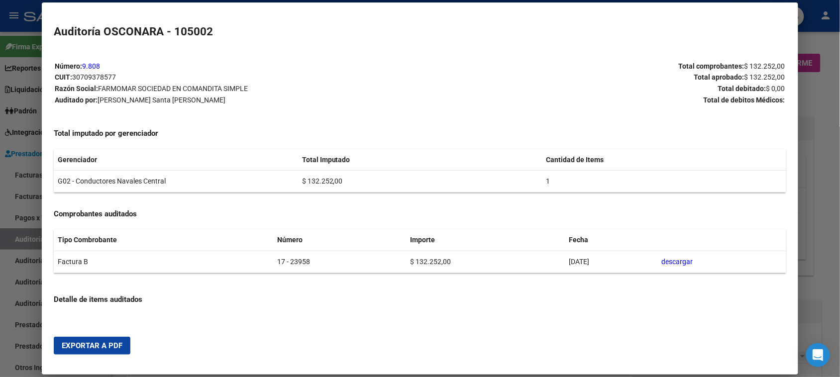
click at [89, 344] on span "Exportar a PDF" at bounding box center [92, 345] width 61 height 9
